Goal: Task Accomplishment & Management: Manage account settings

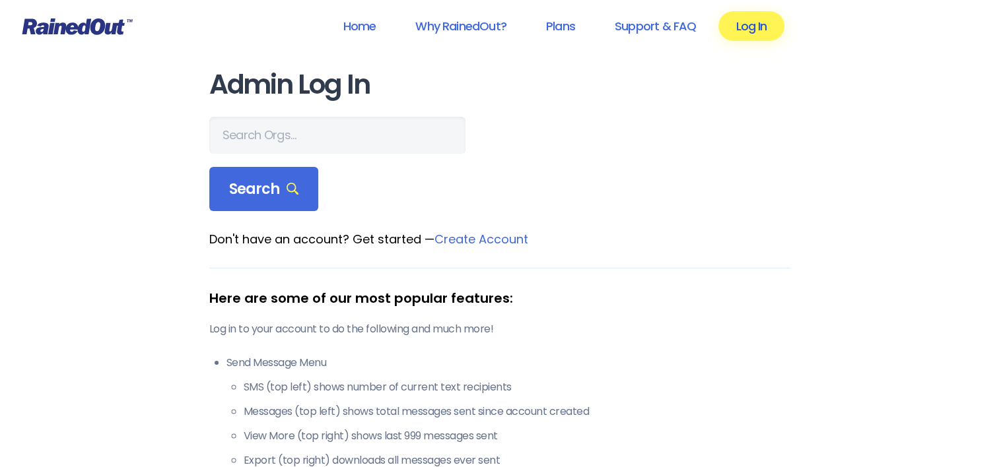
click at [754, 27] on link "Log In" at bounding box center [750, 26] width 65 height 30
click at [757, 23] on link "Log In" at bounding box center [750, 26] width 65 height 30
click at [752, 24] on link "Log In" at bounding box center [750, 26] width 65 height 30
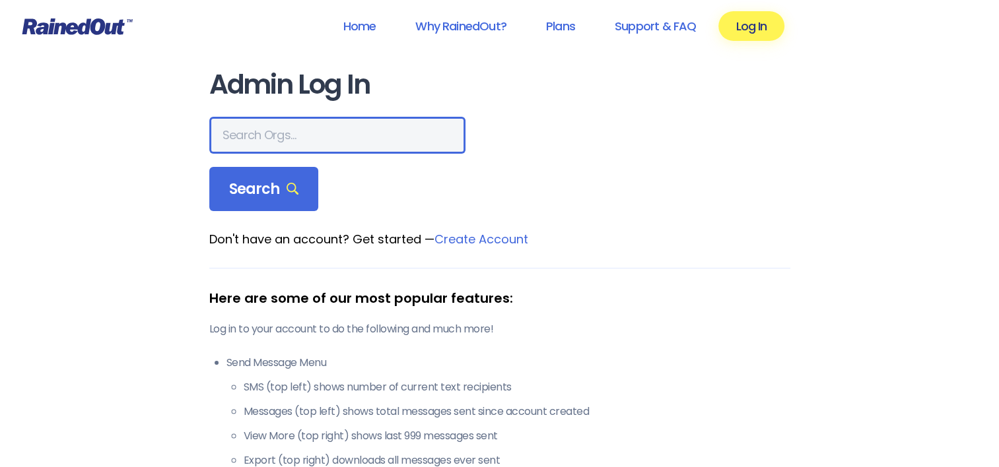
click at [279, 135] on input "text" at bounding box center [337, 135] width 256 height 37
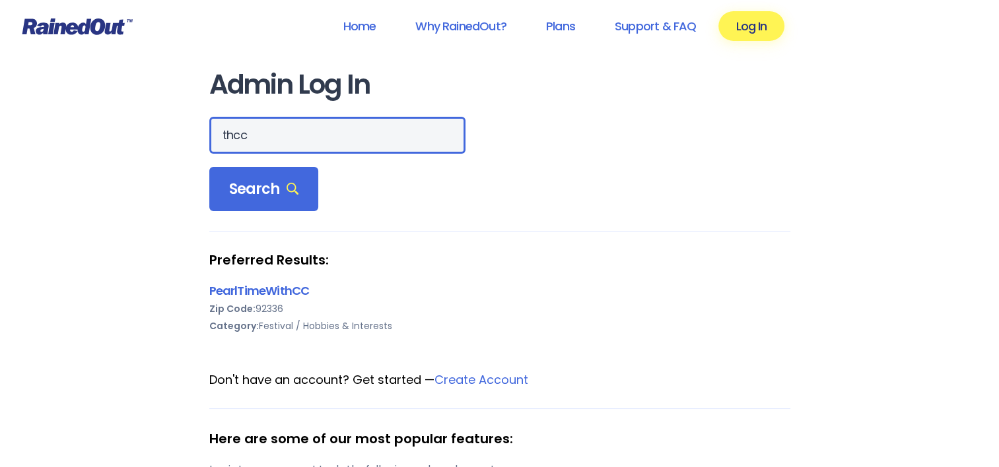
drag, startPoint x: 251, startPoint y: 135, endPoint x: 221, endPoint y: 135, distance: 30.4
click at [221, 135] on input "thcc" at bounding box center [337, 135] width 256 height 37
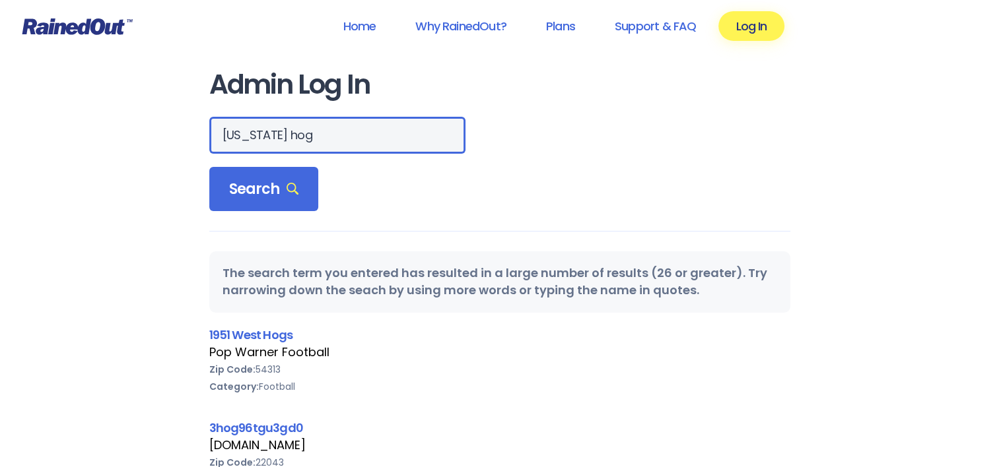
drag, startPoint x: 291, startPoint y: 135, endPoint x: 206, endPoint y: 213, distance: 115.4
type input "[US_STATE] hillcountry"
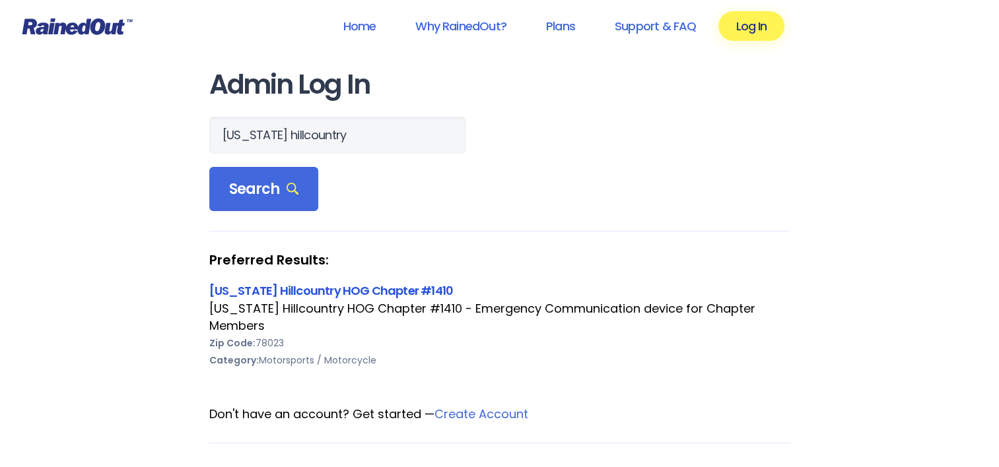
click at [341, 288] on link "[US_STATE] Hillcountry HOG Chapter #1410" at bounding box center [331, 291] width 244 height 17
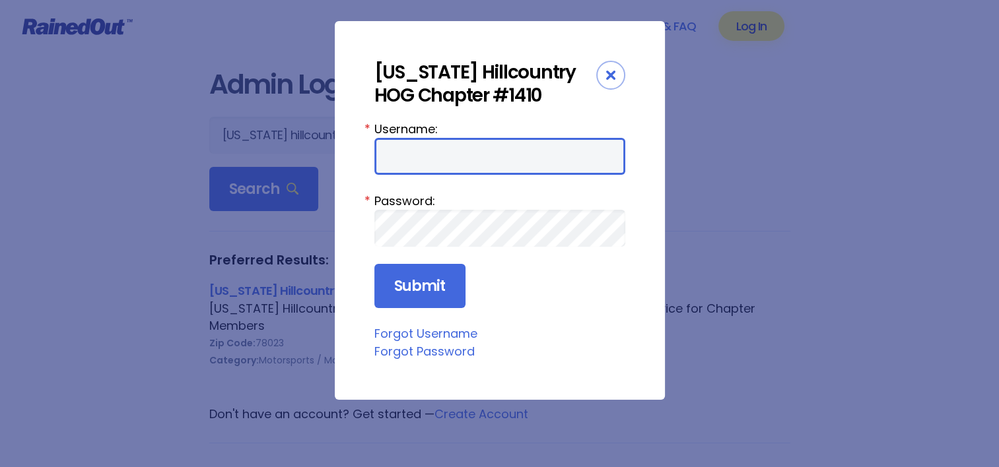
click at [449, 164] on input "Username:" at bounding box center [499, 156] width 251 height 37
click at [374, 360] on nordpass-portal at bounding box center [374, 360] width 0 height 0
type input "thccmem"
